Goal: Task Accomplishment & Management: Complete application form

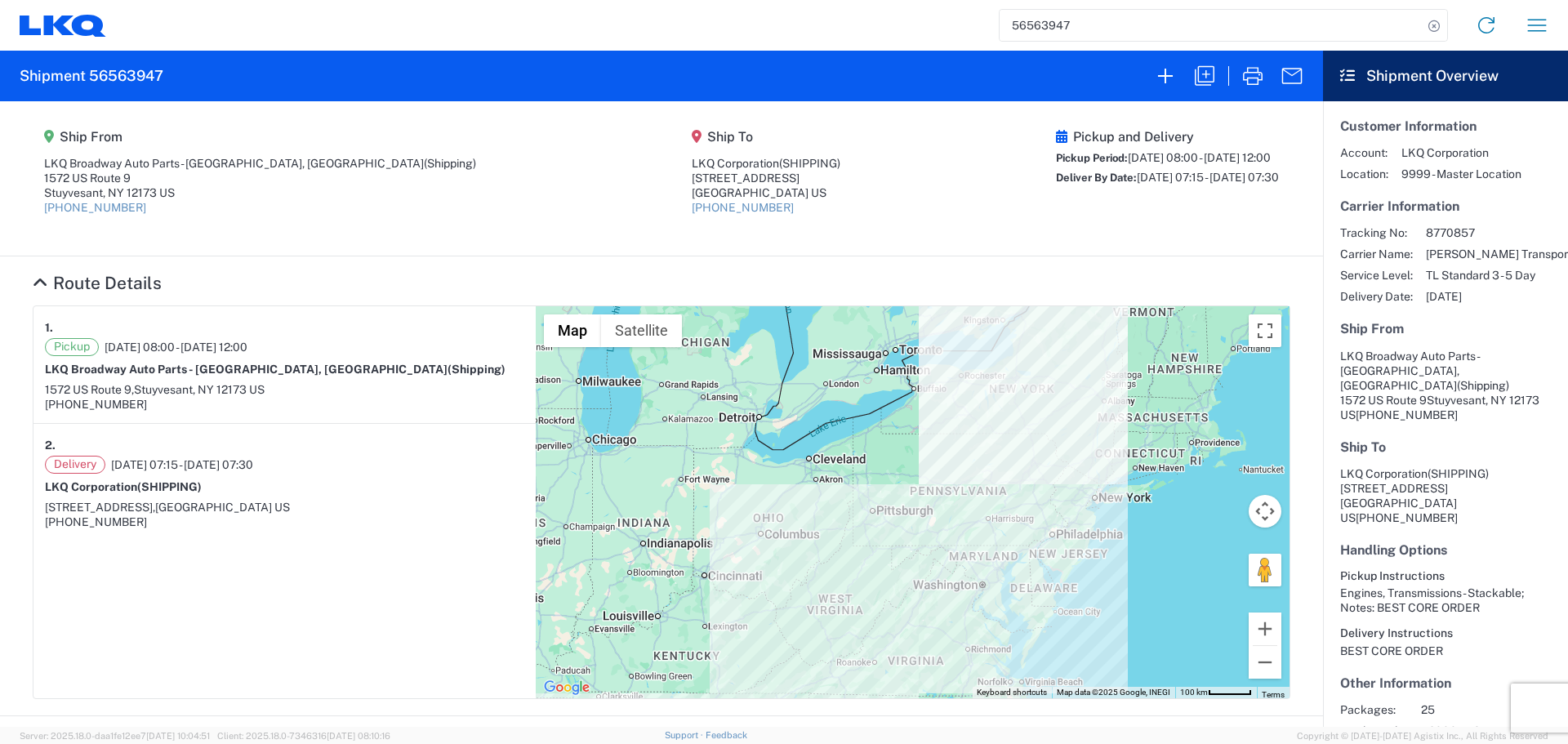
drag, startPoint x: 1134, startPoint y: 352, endPoint x: 1120, endPoint y: 424, distance: 73.3
click at [1120, 424] on div at bounding box center [911, 502] width 753 height 392
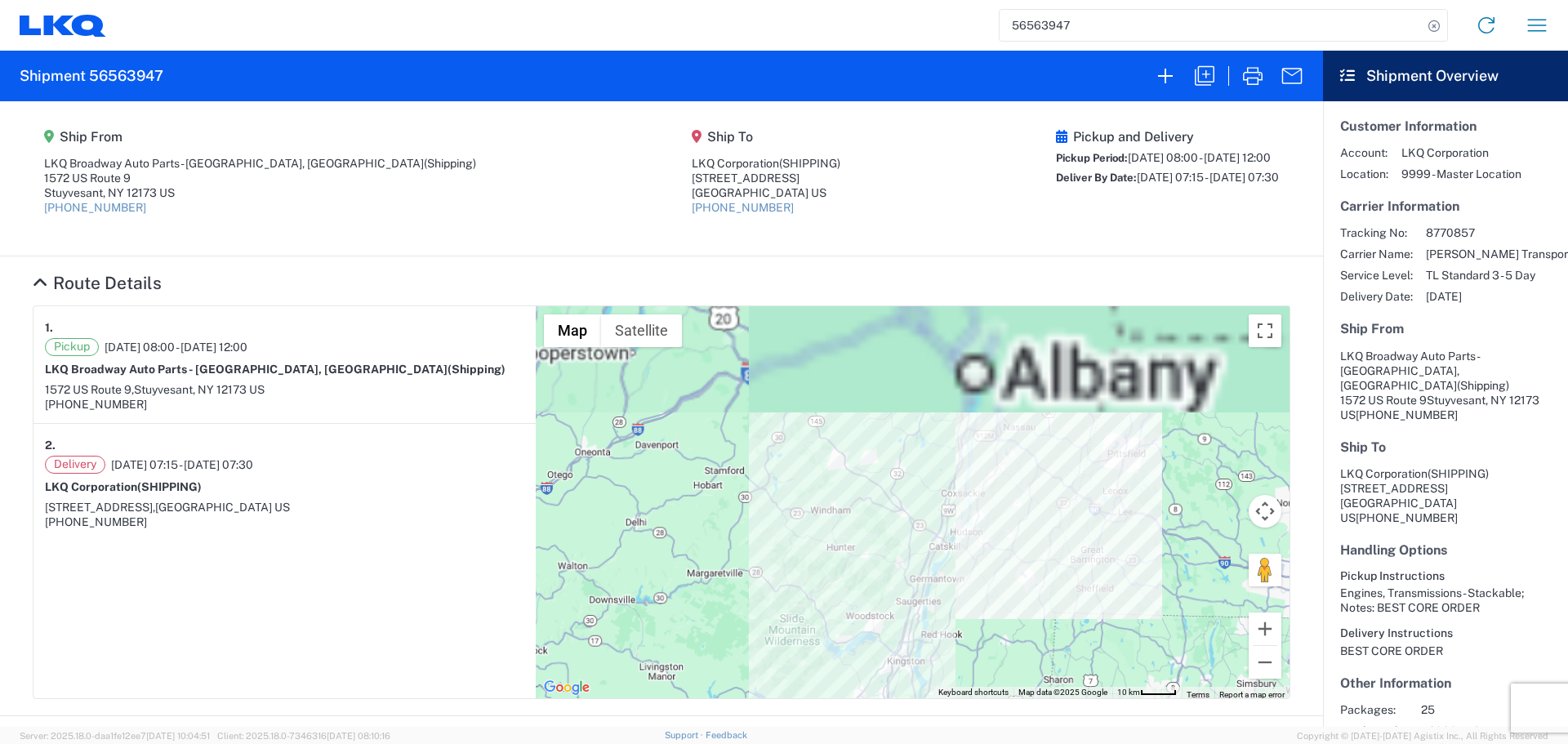
drag, startPoint x: 1000, startPoint y: 388, endPoint x: 988, endPoint y: 530, distance: 142.5
click at [988, 530] on div at bounding box center [911, 502] width 753 height 392
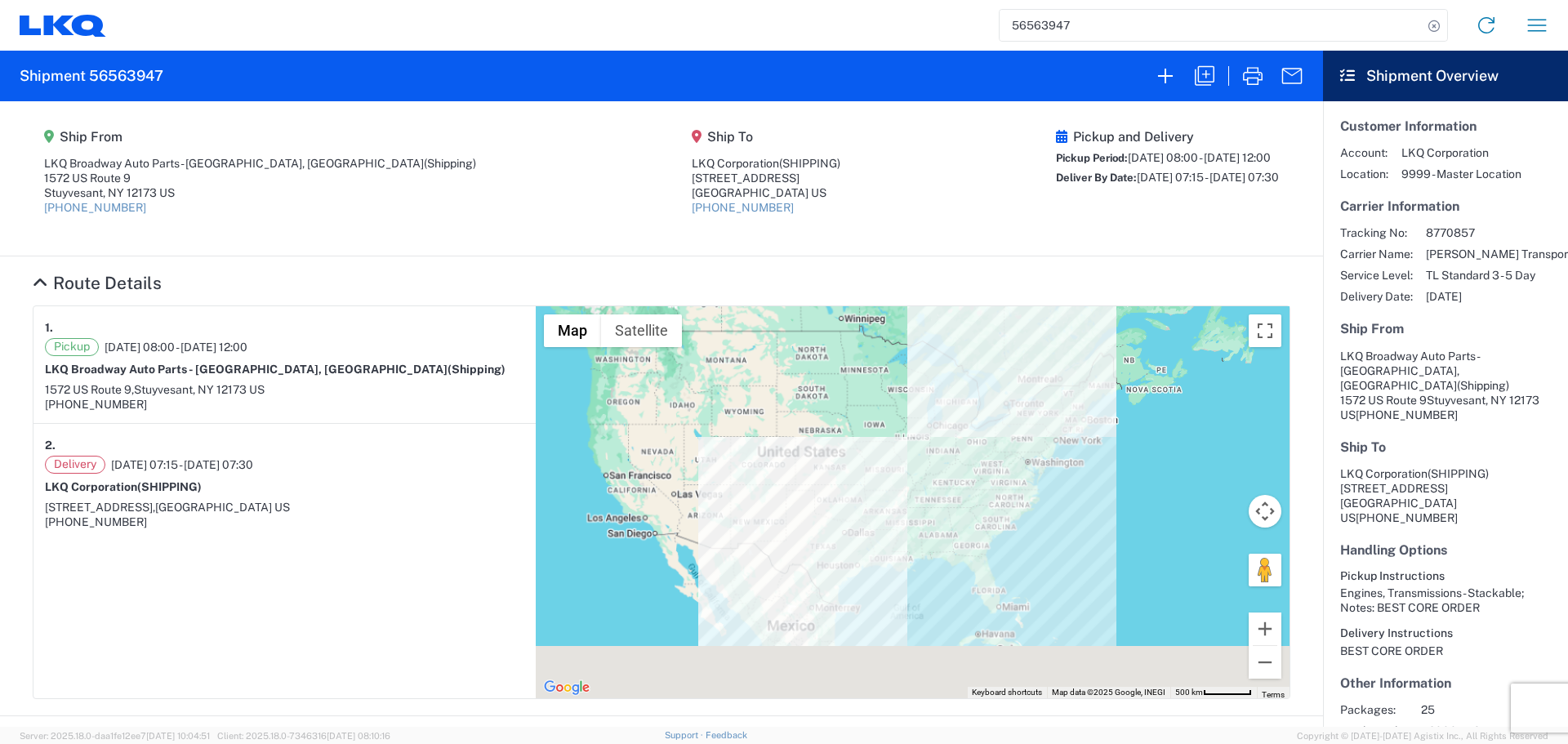
drag, startPoint x: 969, startPoint y: 607, endPoint x: 1054, endPoint y: 518, distance: 123.1
click at [1054, 518] on div at bounding box center [911, 502] width 753 height 392
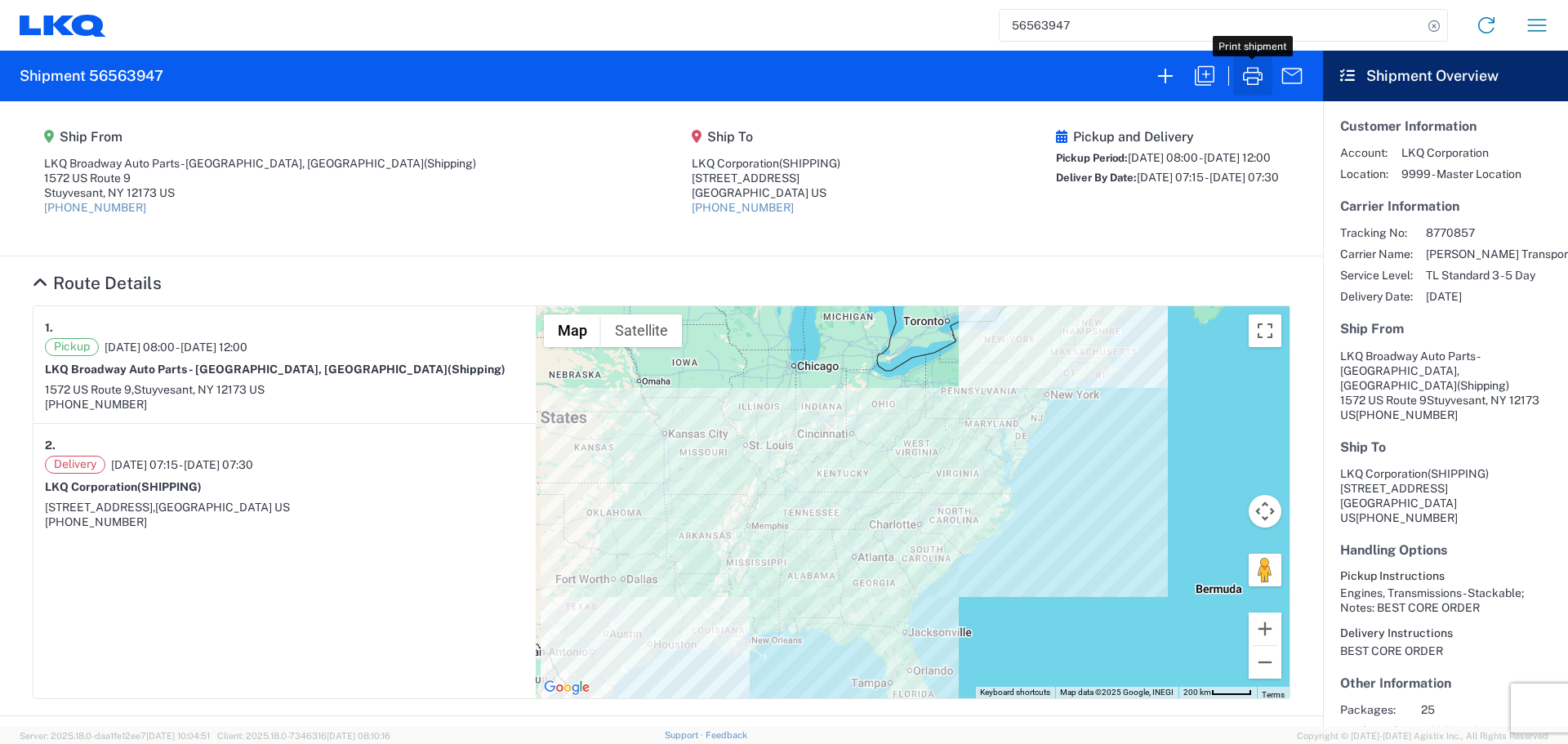
click at [1259, 81] on icon "button" at bounding box center [1253, 76] width 27 height 27
click at [1032, 27] on input "56563947" at bounding box center [1211, 25] width 423 height 31
type input "56703588"
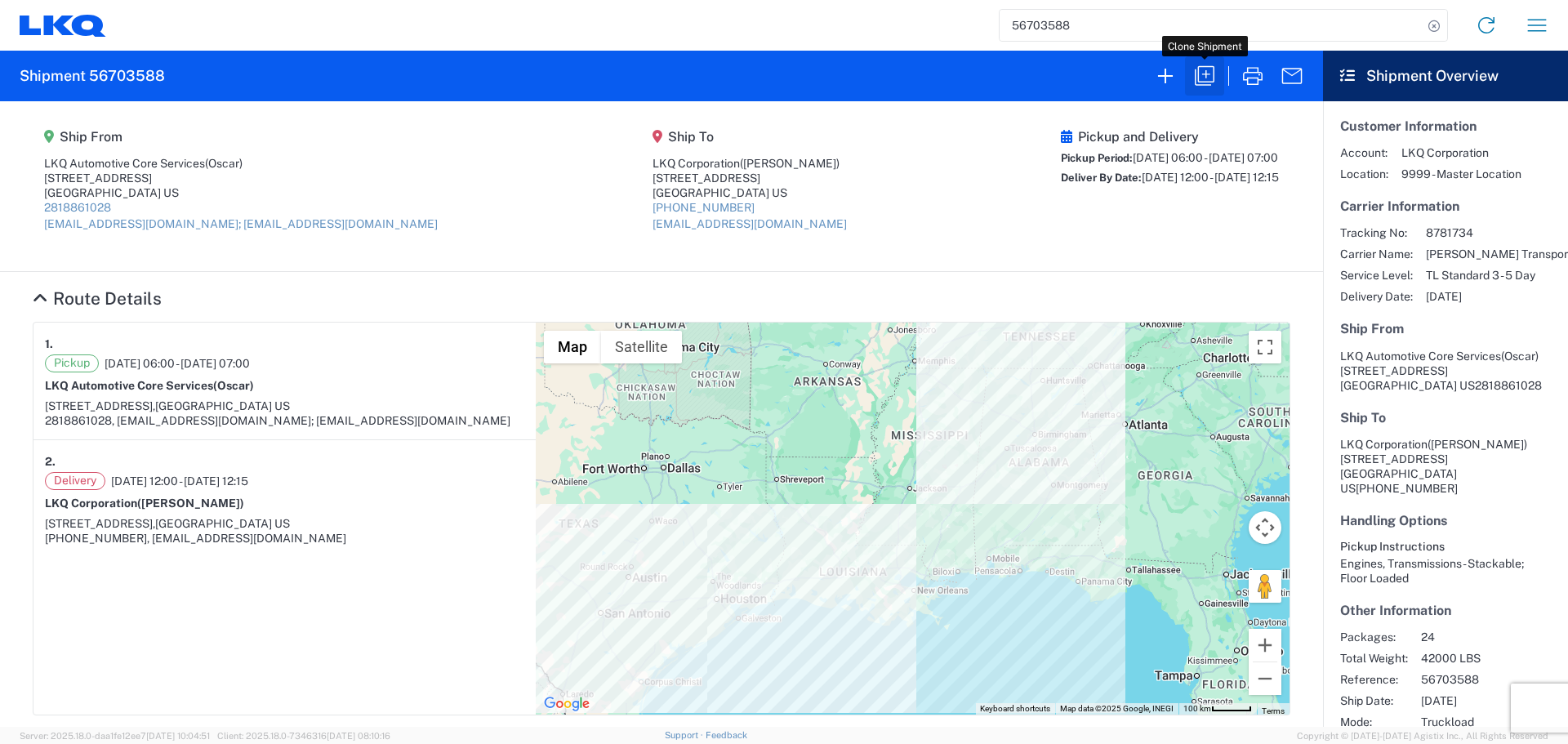
click at [1199, 72] on icon "button" at bounding box center [1204, 76] width 27 height 27
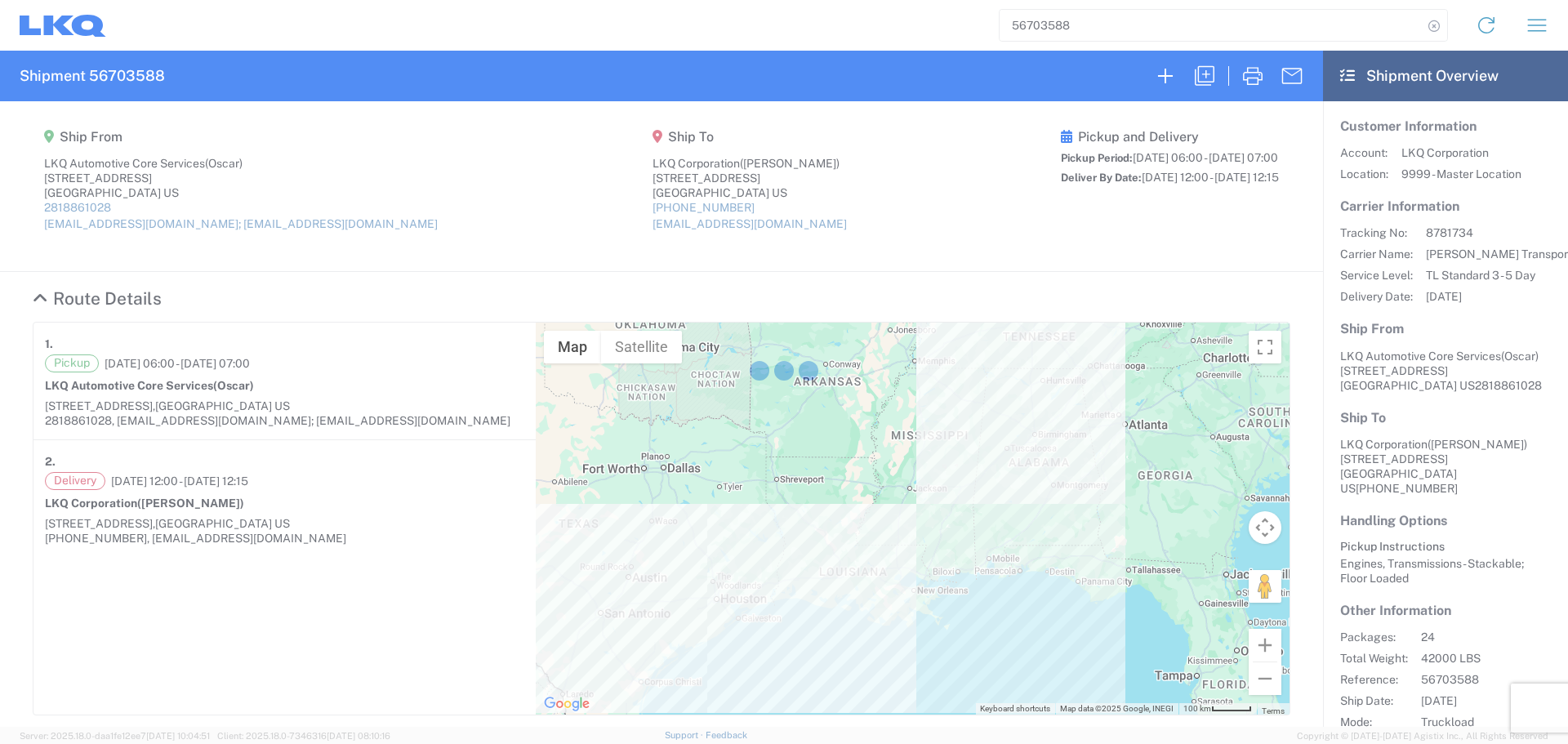
select select "STDV"
select select "FULL"
select select "US"
select select "LBS"
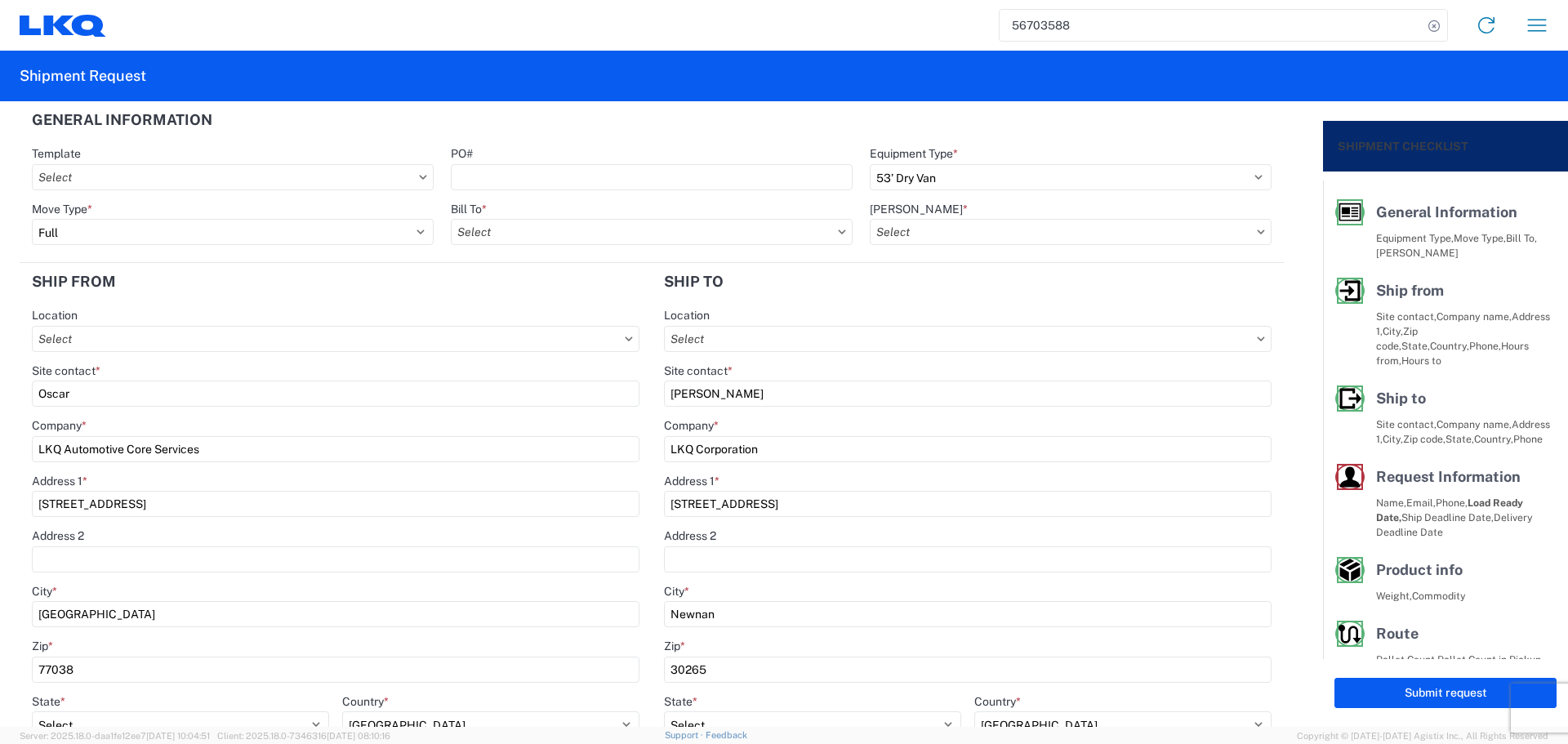
type input "1760 - LKQ Best Core"
type input "1760-1300-50180-0000 - 1760 Freight In - Cores"
type input "1772 - LKQ Atlanta Core Newnan"
type input "1760 - LKQ Best Core"
click at [579, 182] on input "PO#" at bounding box center [652, 177] width 402 height 27
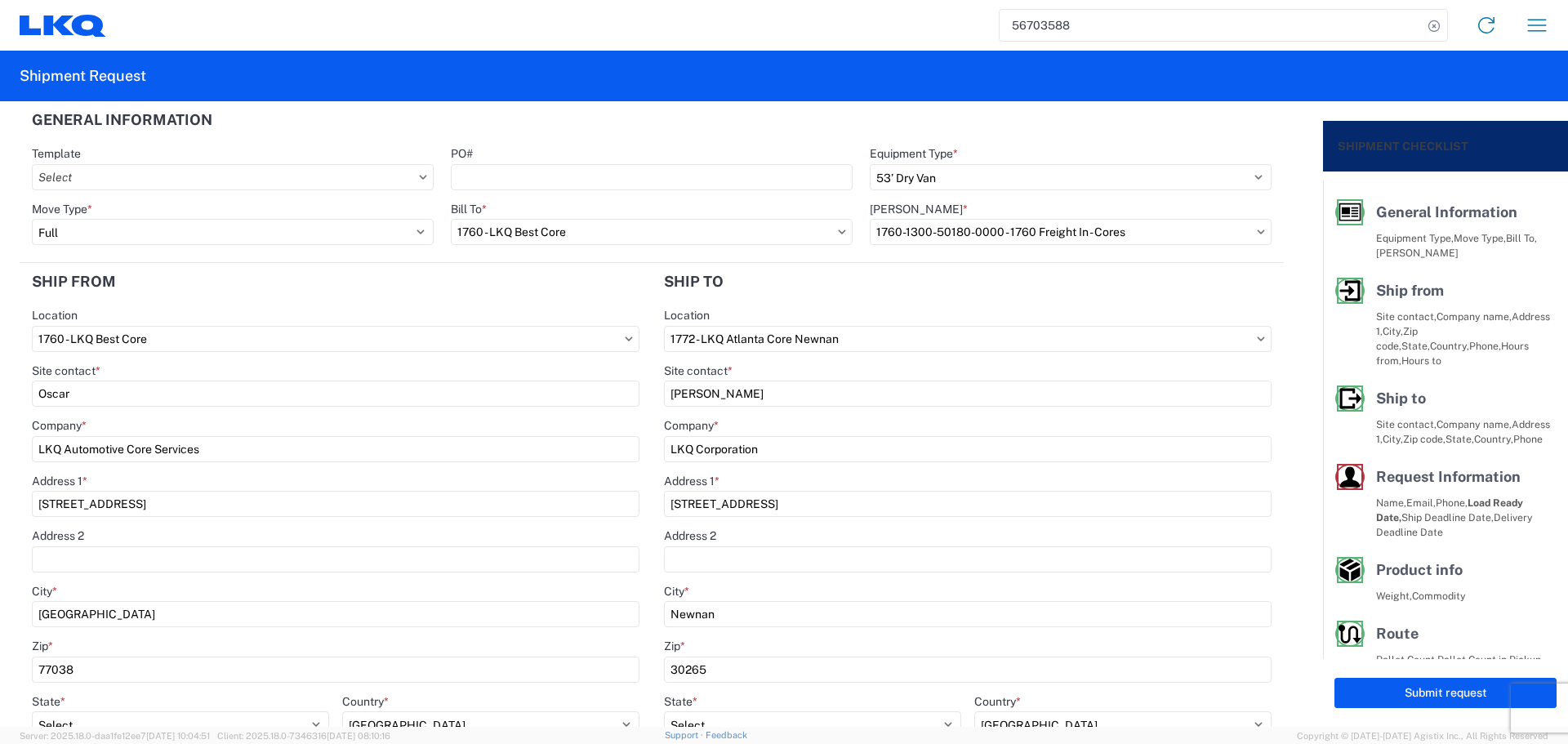
type input "AUTO PARTS"
click at [563, 109] on header "General Information" at bounding box center [652, 119] width 1264 height 37
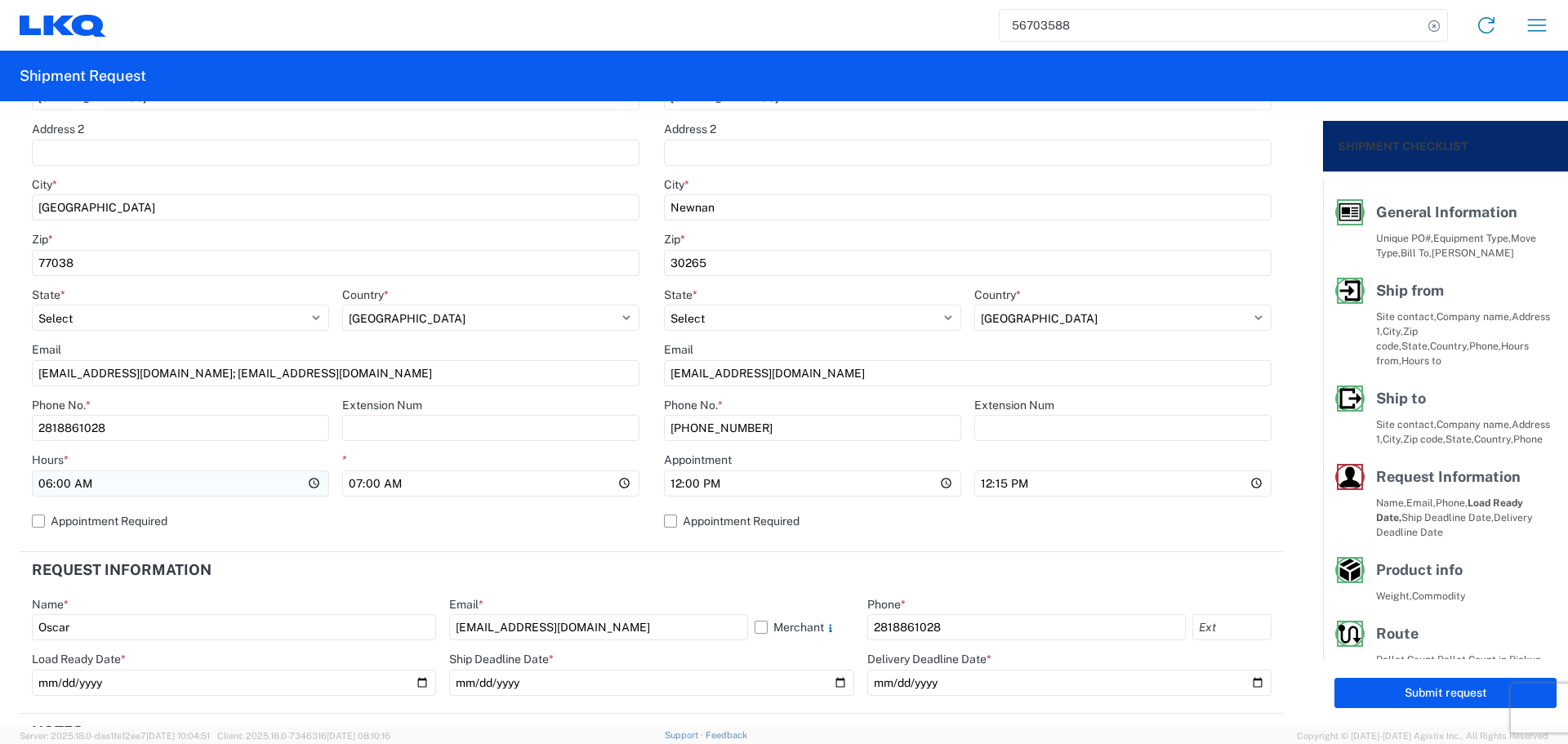
scroll to position [408, 0]
click at [620, 486] on input "07:00:00" at bounding box center [491, 482] width 297 height 27
type input "10:00"
click at [607, 526] on label "Appointment Required" at bounding box center [335, 519] width 607 height 27
click at [0, 0] on input "Appointment Required" at bounding box center [0, 0] width 0 height 0
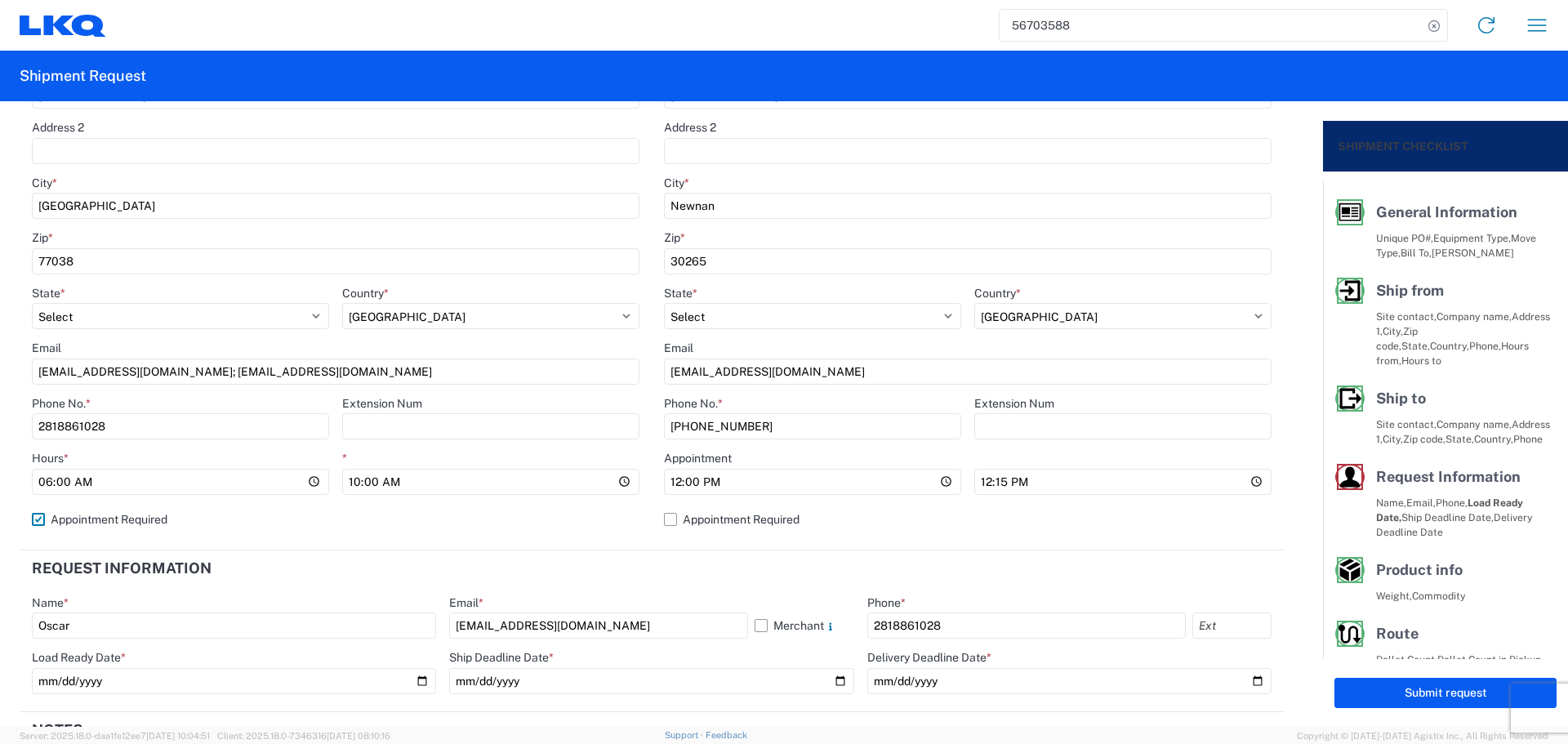
select select "US"
click at [607, 526] on label "Appointment Required" at bounding box center [335, 519] width 607 height 27
click at [0, 0] on input "Appointment Required" at bounding box center [0, 0] width 0 height 0
select select "US"
click at [935, 481] on input "12:00:00" at bounding box center [813, 482] width 297 height 27
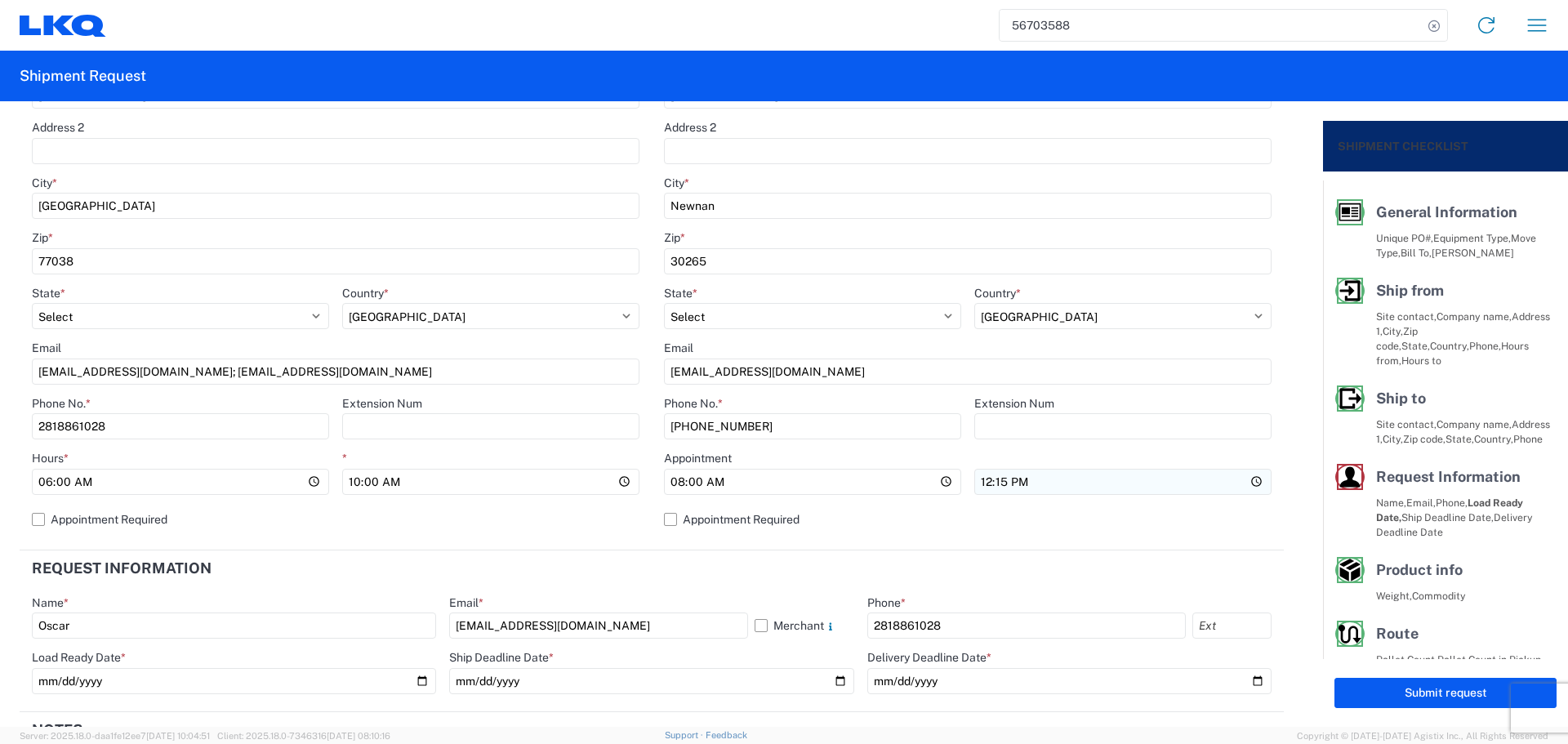
type input "08:00"
click at [1244, 488] on input "12:15:00" at bounding box center [1123, 482] width 297 height 27
type input "13:00"
click at [1154, 517] on label "Appointment Required" at bounding box center [967, 519] width 607 height 27
click at [0, 0] on input "Appointment Required" at bounding box center [0, 0] width 0 height 0
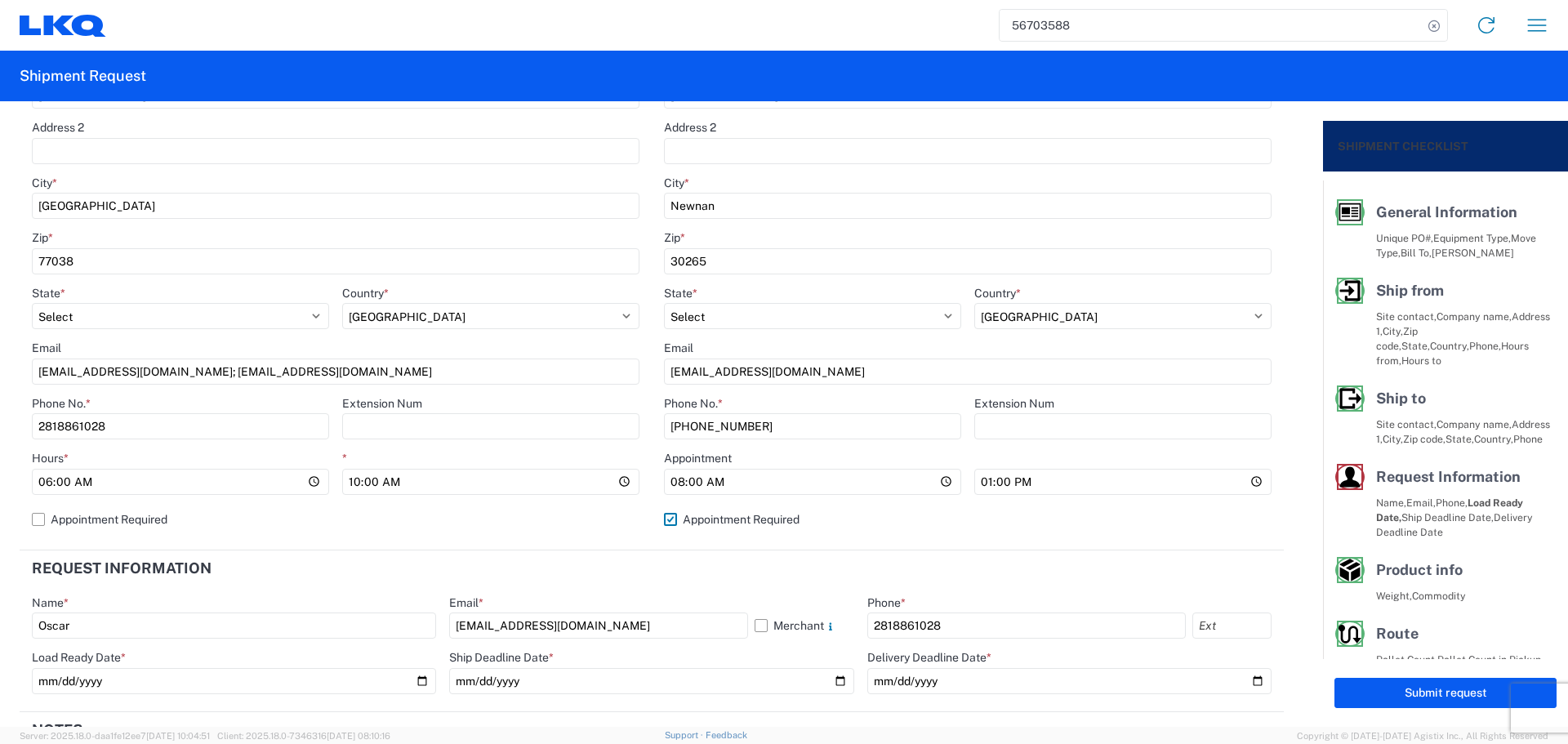
select select "US"
click at [1154, 517] on label "Appointment Required" at bounding box center [967, 519] width 607 height 27
click at [0, 0] on input "Appointment Required" at bounding box center [0, 0] width 0 height 0
select select "US"
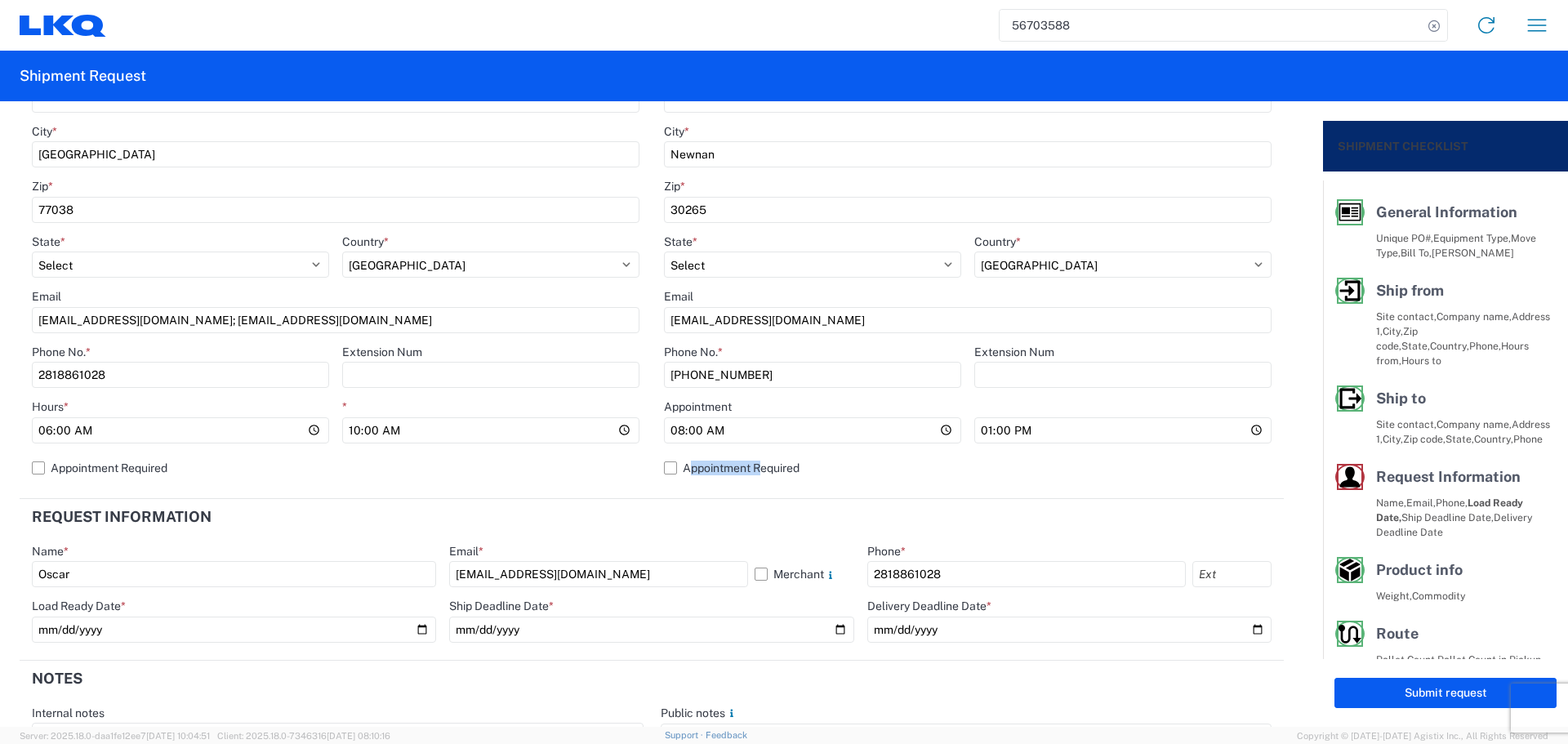
scroll to position [653, 0]
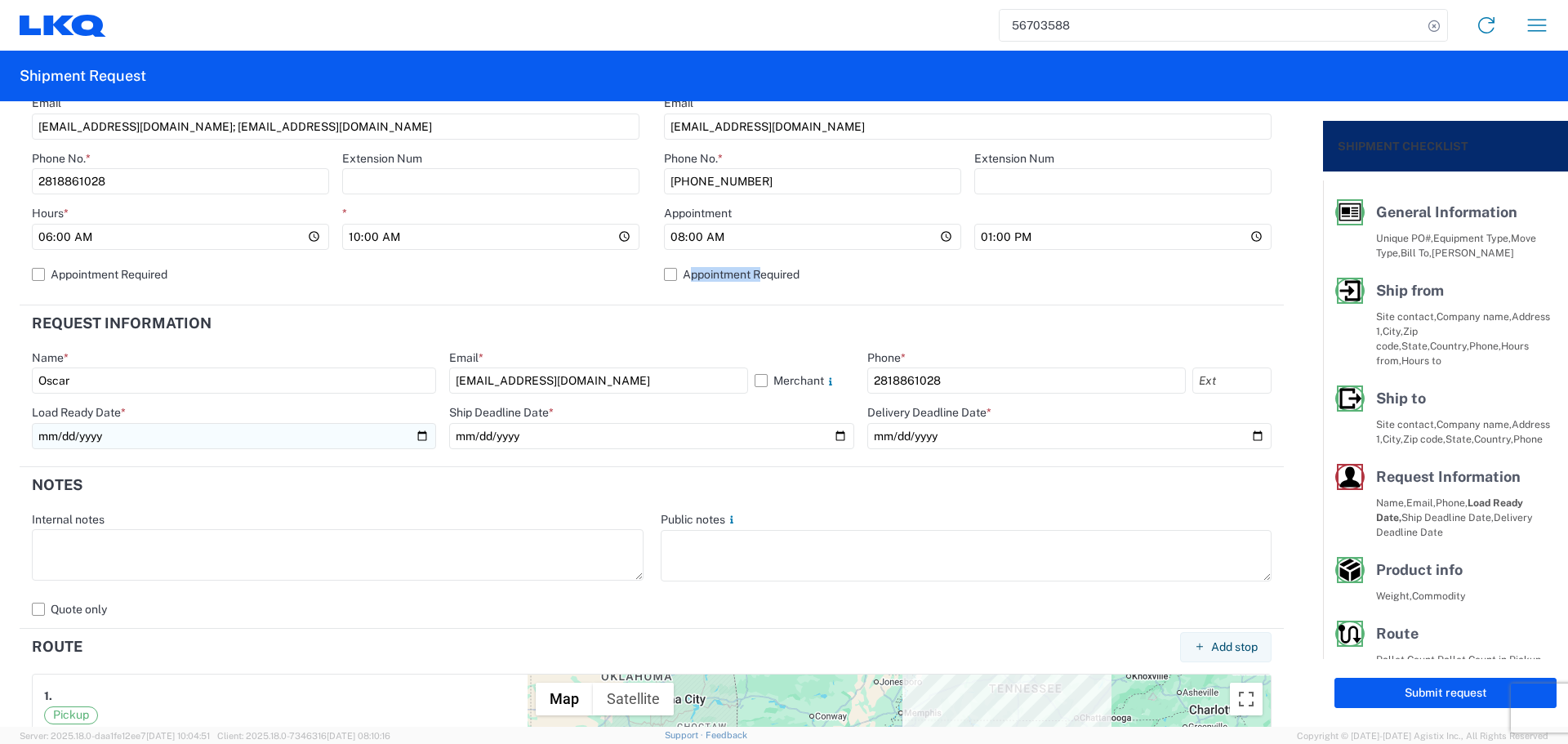
click at [423, 439] on input "2025-09-04" at bounding box center [234, 436] width 405 height 27
click at [422, 436] on input "2025-09-04" at bounding box center [234, 436] width 405 height 27
type input "2025-09-05"
click at [830, 444] on input "2025-09-05" at bounding box center [651, 436] width 405 height 27
click at [833, 438] on input "2025-09-05" at bounding box center [651, 436] width 405 height 27
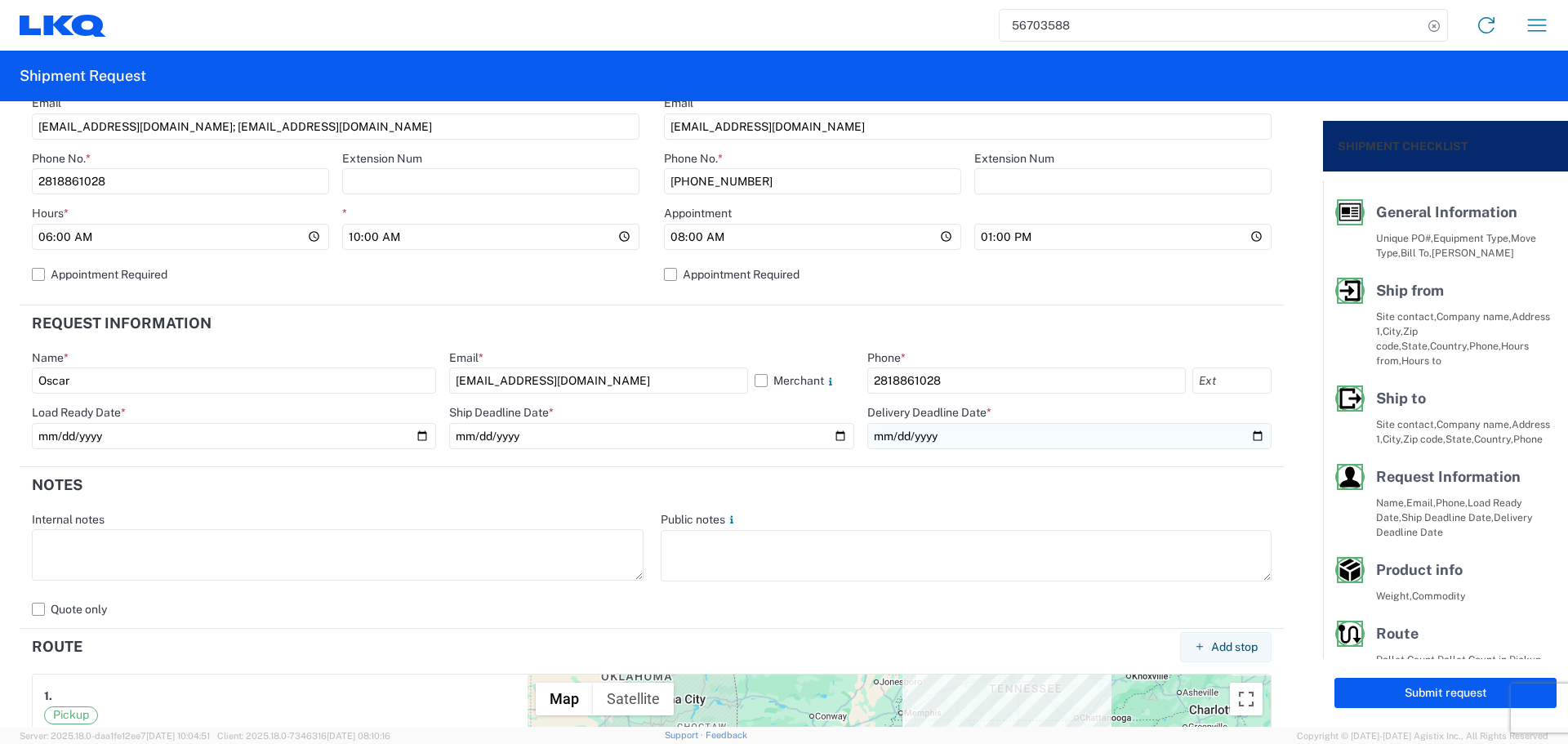
click at [1235, 434] on input "2025-09-05" at bounding box center [1069, 436] width 405 height 27
click at [1250, 432] on input "2025-09-05" at bounding box center [1069, 436] width 405 height 27
type input "2025-09-08"
click at [455, 461] on agx-form-section "Request Information Name * Oscar Email * oxdavila@lkqcorp.com Merchant Phone * …" at bounding box center [652, 386] width 1264 height 162
click at [487, 489] on header "Notes" at bounding box center [652, 485] width 1264 height 37
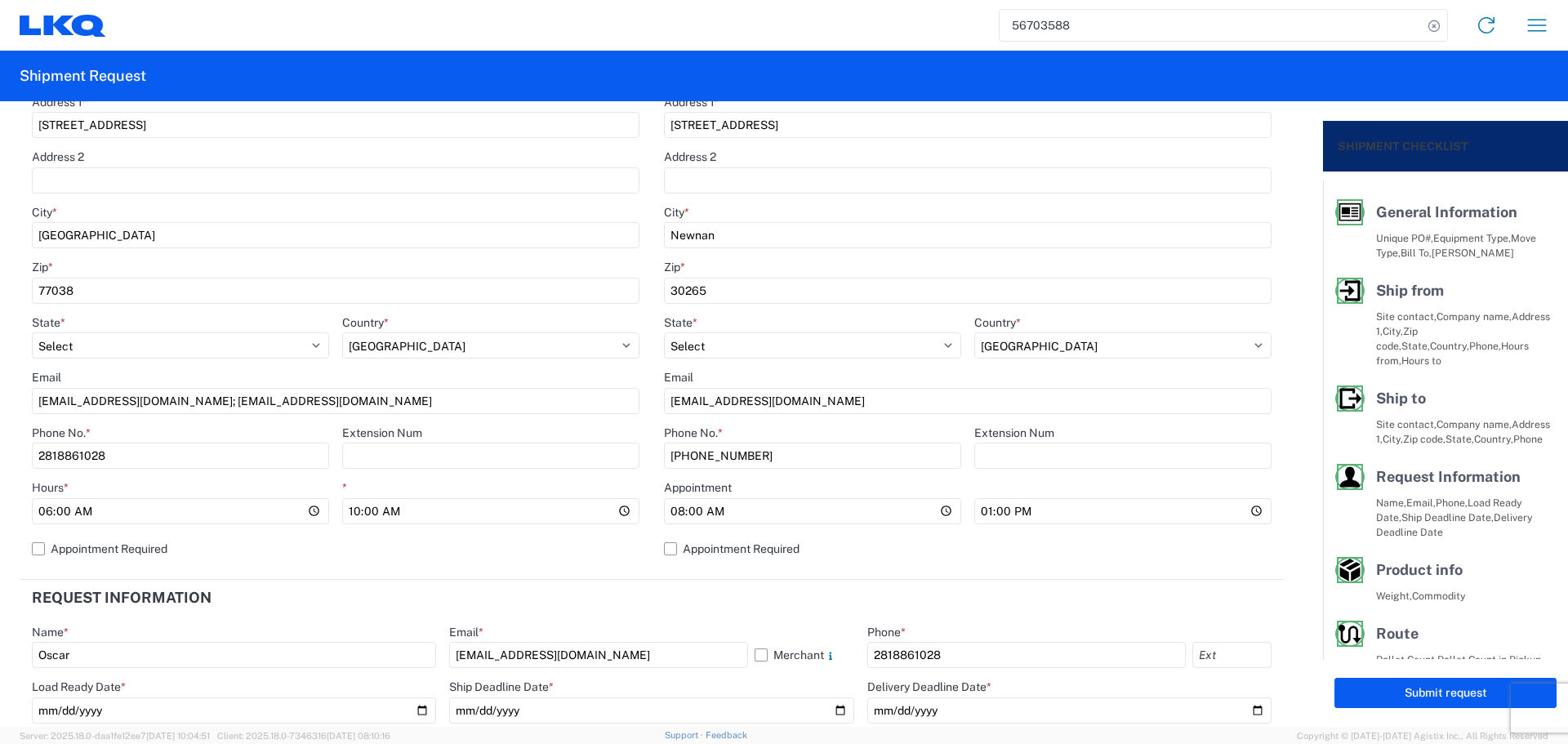
scroll to position [53, 0]
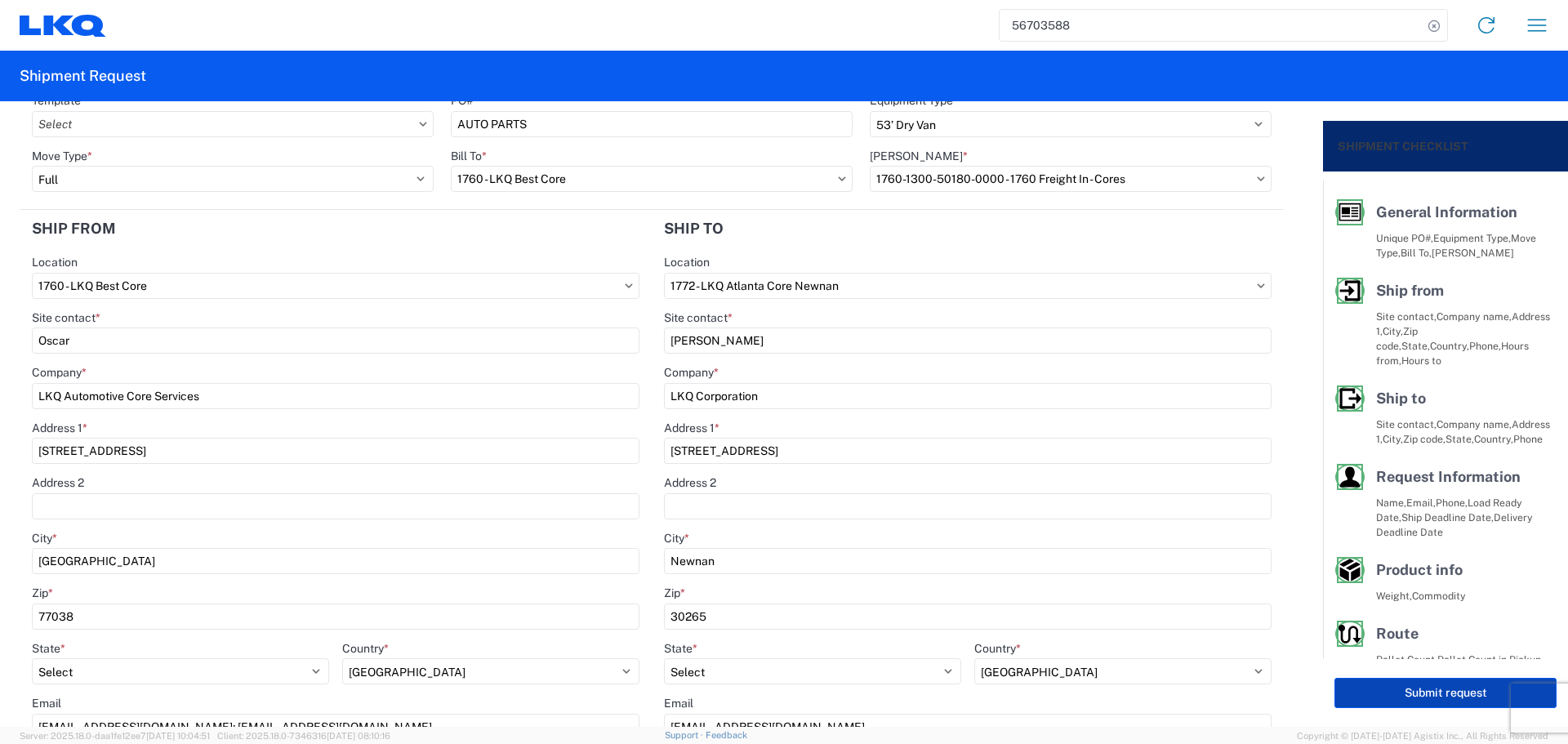
click at [1421, 685] on button "Submit request" at bounding box center [1445, 693] width 222 height 30
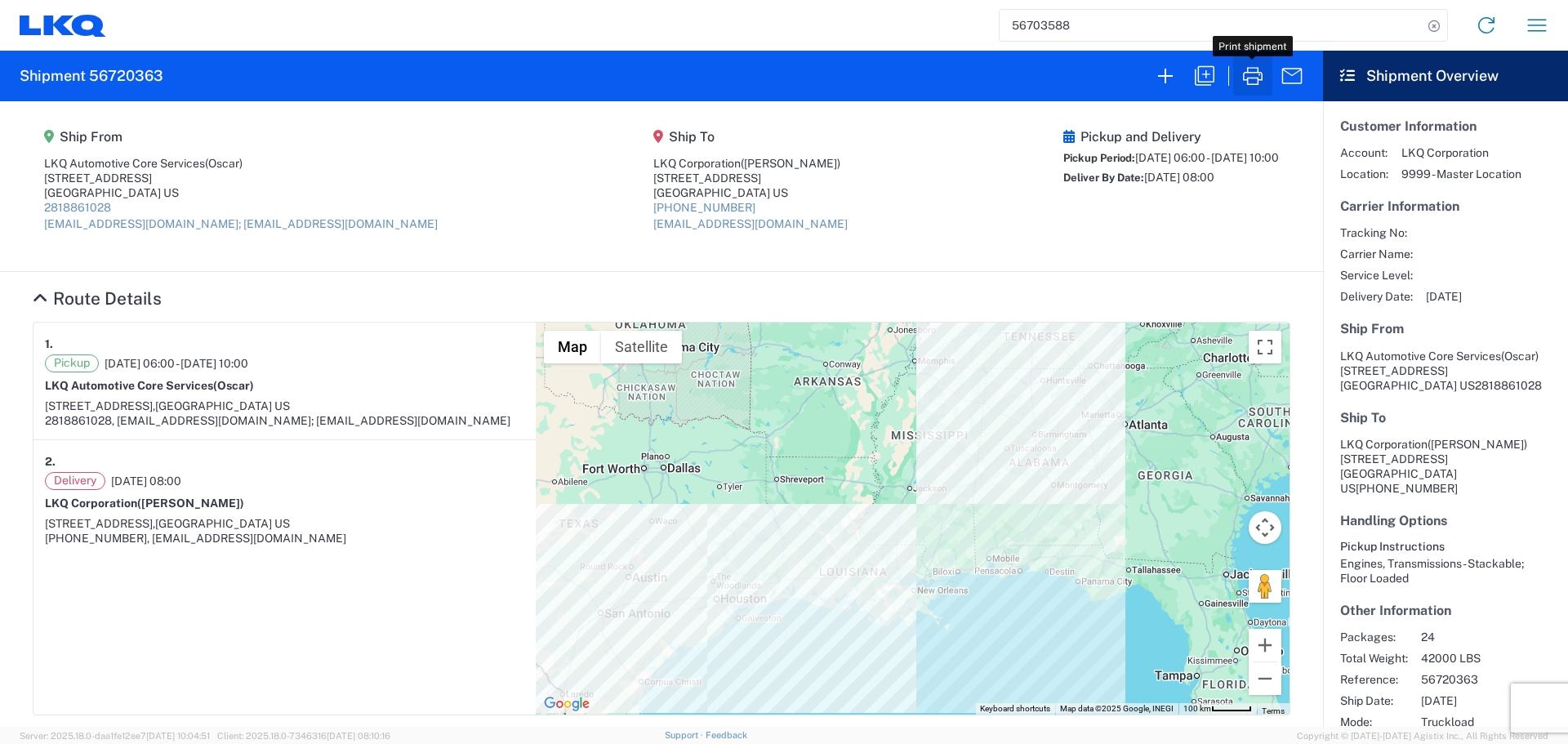
click at [1244, 83] on icon "button" at bounding box center [1253, 76] width 27 height 27
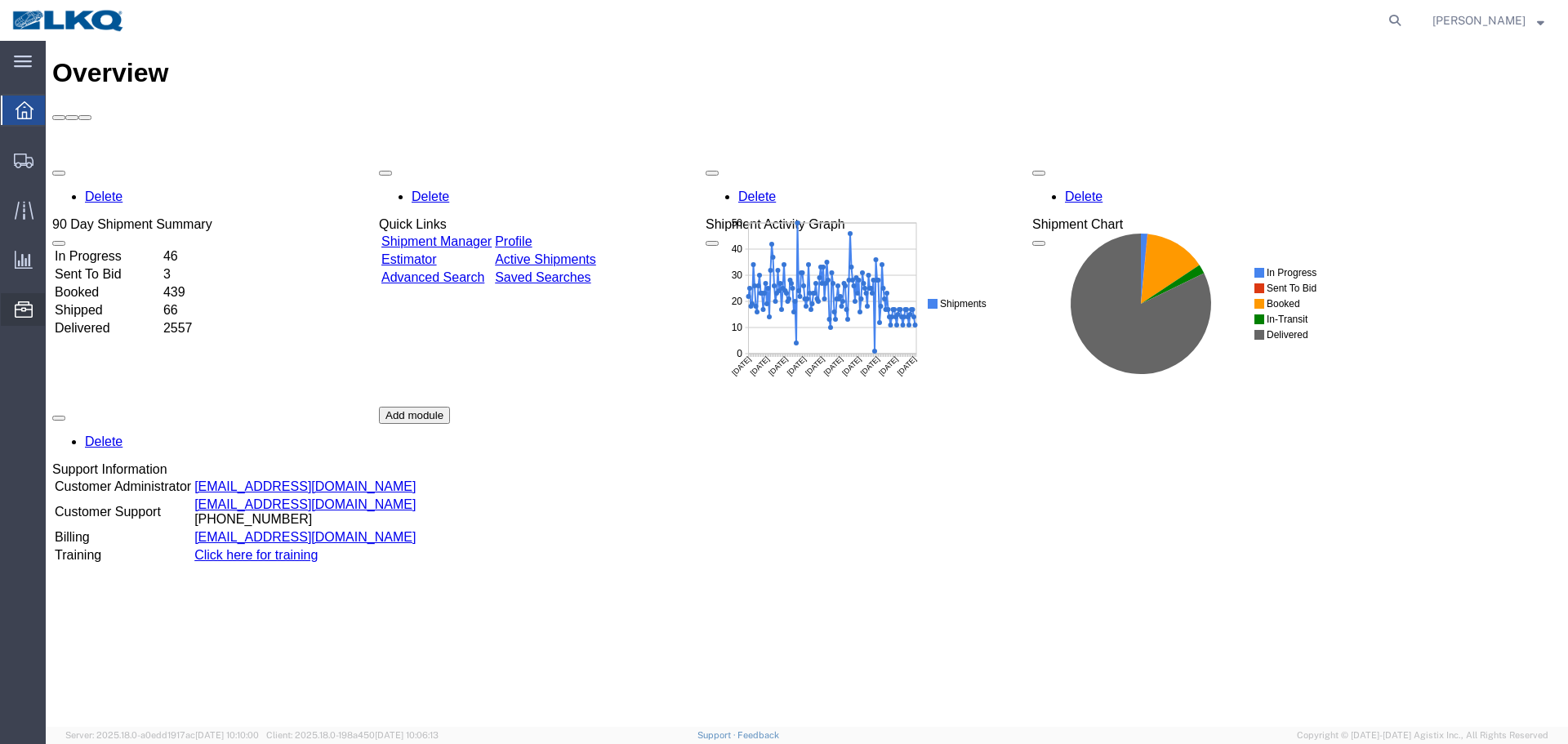
click at [0, 0] on span "Location Appointment" at bounding box center [0, 0] width 0 height 0
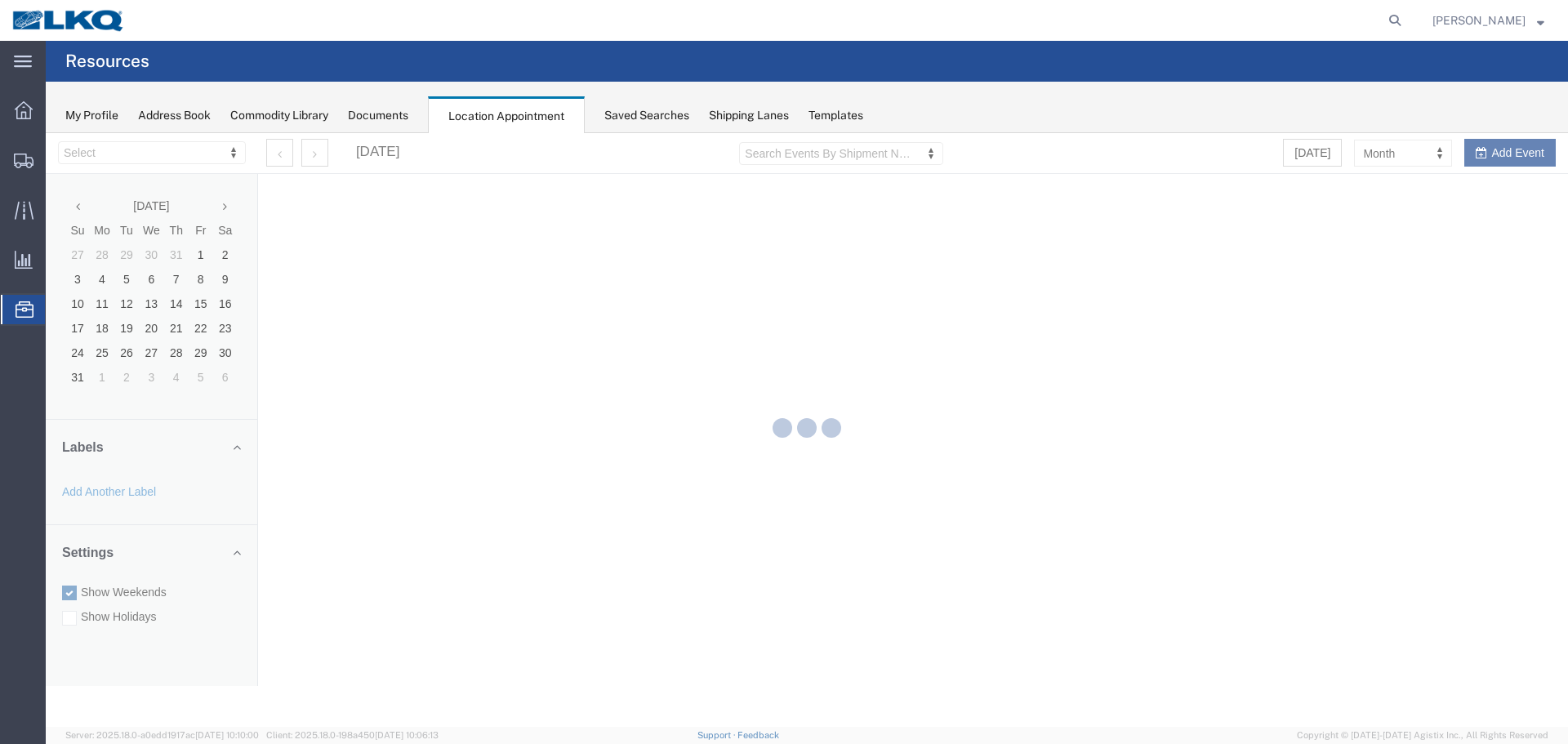
select select "27634"
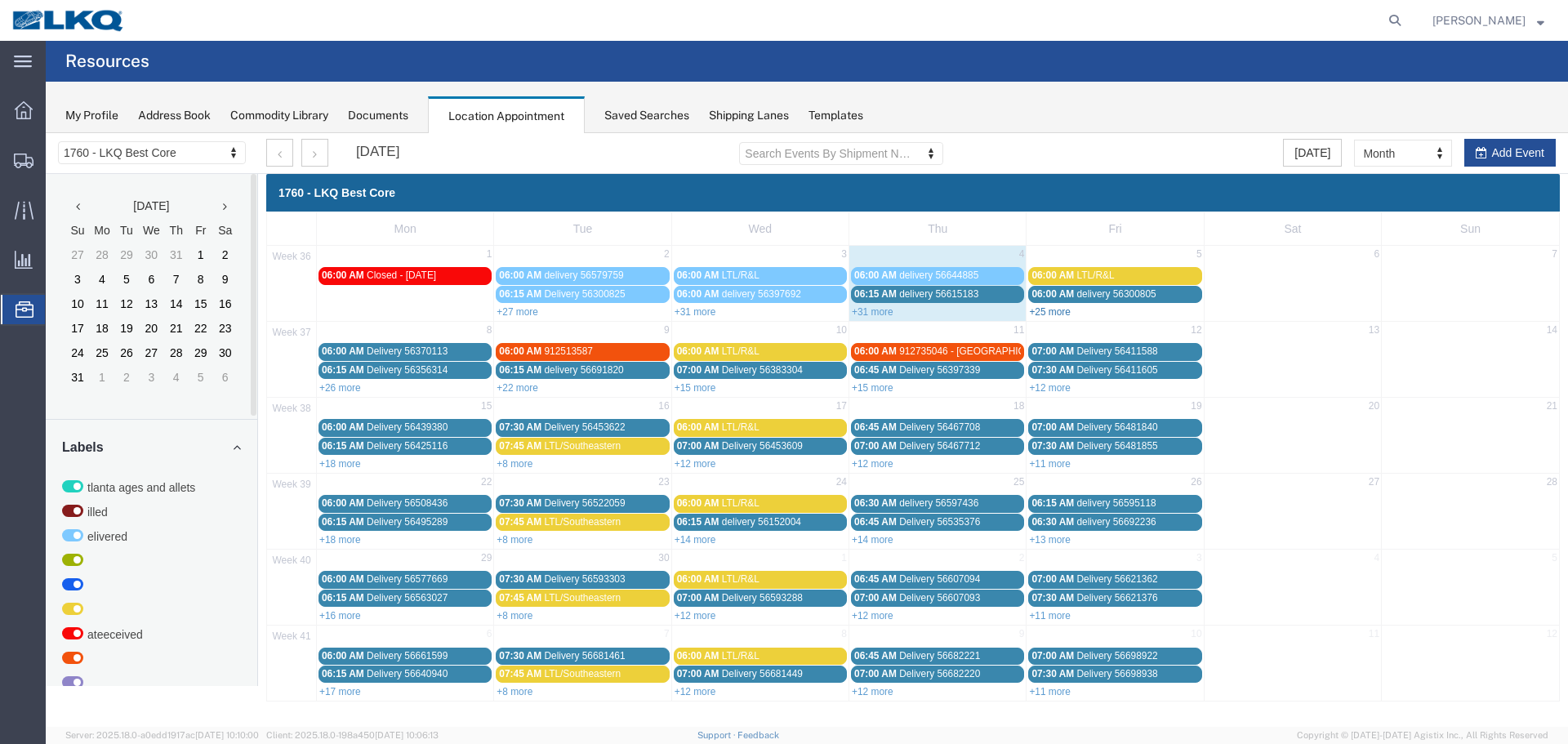
click at [1067, 314] on link "+25 more" at bounding box center [1050, 312] width 42 height 11
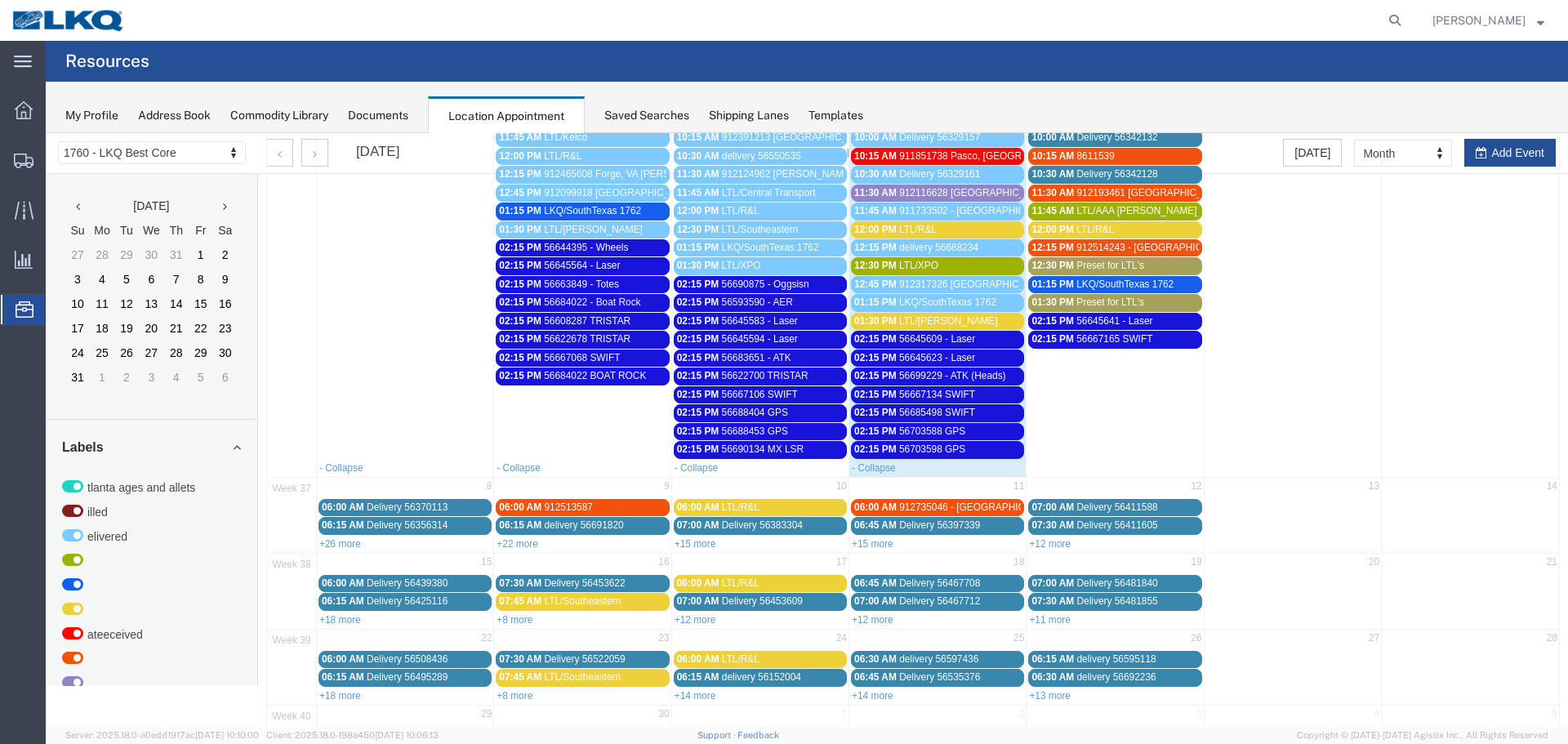
scroll to position [561, 0]
